Goal: Information Seeking & Learning: Understand process/instructions

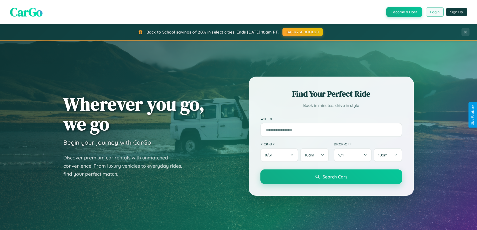
click at [435, 12] on button "Login" at bounding box center [435, 12] width 18 height 9
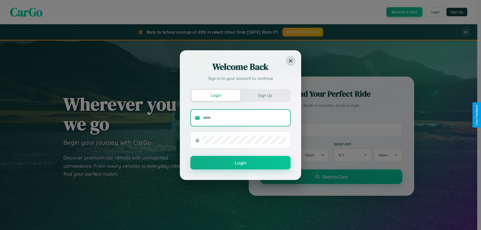
click at [244, 118] on input "text" at bounding box center [244, 118] width 83 height 8
type input "**********"
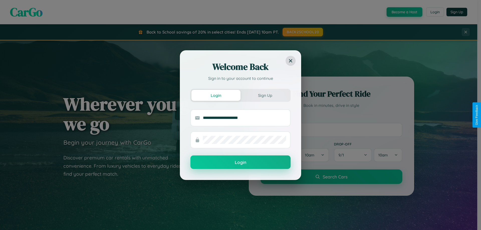
click at [240, 162] on button "Login" at bounding box center [240, 163] width 100 height 14
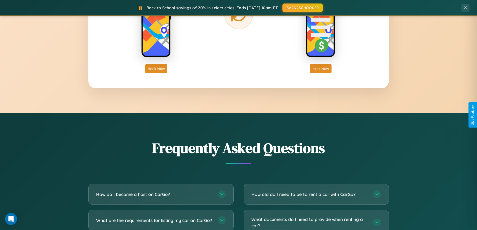
scroll to position [964, 0]
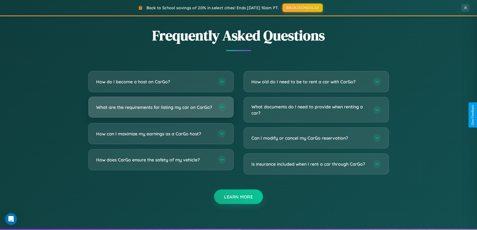
click at [161, 110] on h3 "What are the requirements for listing my car on CarGo?" at bounding box center [154, 107] width 117 height 6
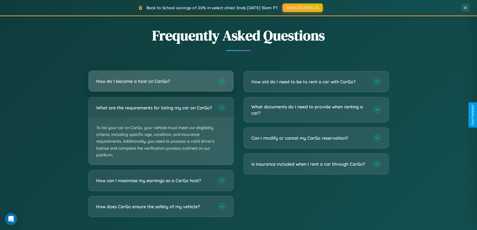
click at [161, 81] on h3 "How do I become a host on CarGo?" at bounding box center [154, 81] width 117 height 6
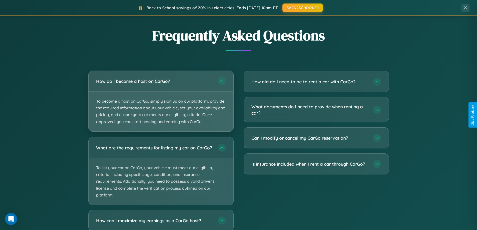
click at [161, 101] on p "To become a host on CarGo, simply sign up on our platform, provide the required…" at bounding box center [161, 112] width 145 height 40
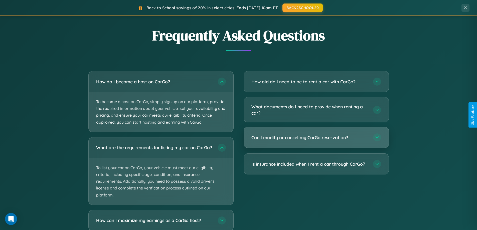
click at [316, 138] on h3 "Can I modify or cancel my CarGo reservation?" at bounding box center [310, 138] width 117 height 6
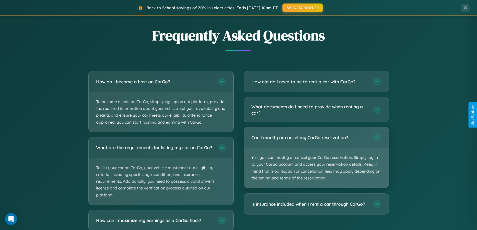
click at [316, 158] on p "Yes, you can modify or cancel your CarGo reservation. Simply log in to your Car…" at bounding box center [316, 168] width 145 height 40
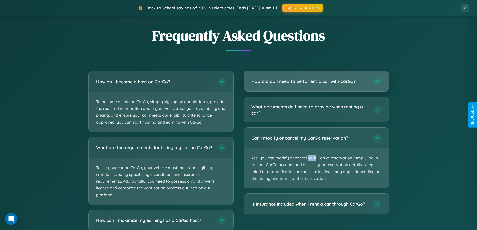
click at [316, 81] on h3 "How old do I need to be to rent a car with CarGo?" at bounding box center [310, 81] width 117 height 6
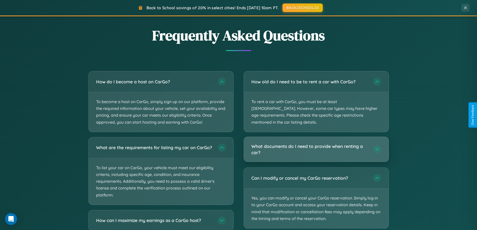
click at [316, 143] on h3 "What documents do I need to provide when renting a car?" at bounding box center [310, 149] width 117 height 12
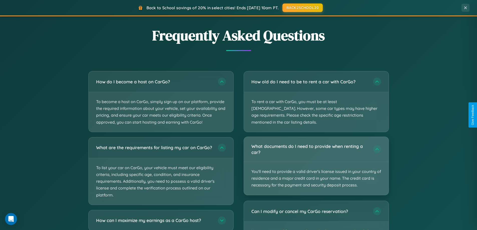
scroll to position [805, 0]
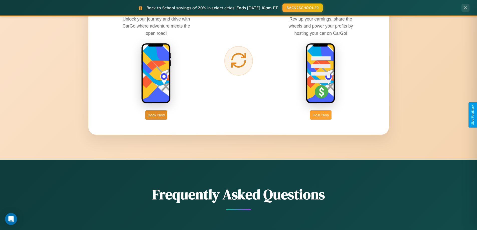
click at [321, 115] on button "Host Now" at bounding box center [320, 114] width 21 height 9
